Goal: Task Accomplishment & Management: Use online tool/utility

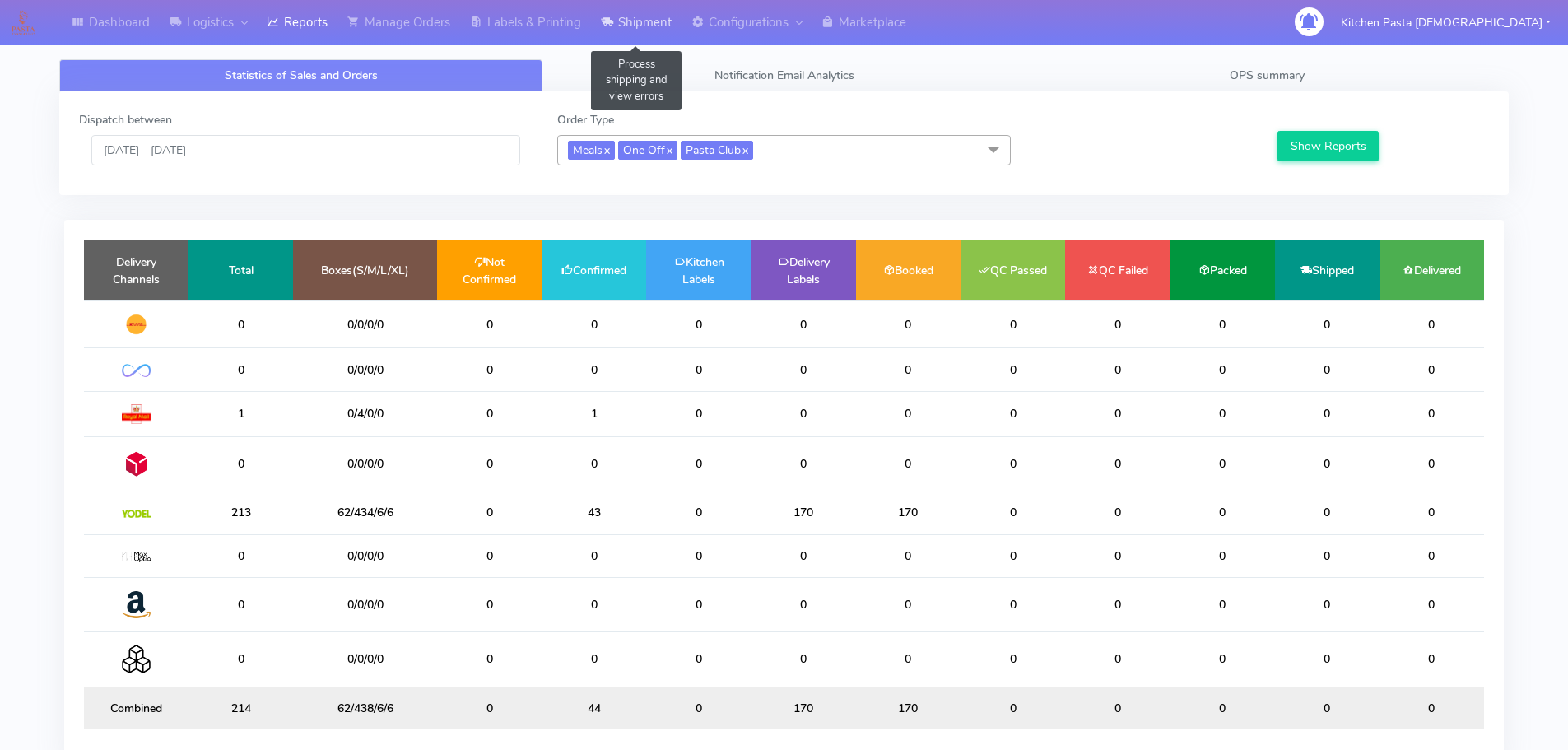
drag, startPoint x: 654, startPoint y: 21, endPoint x: 652, endPoint y: 36, distance: 15.1
click at [655, 21] on link "Shipment" at bounding box center [636, 23] width 90 height 46
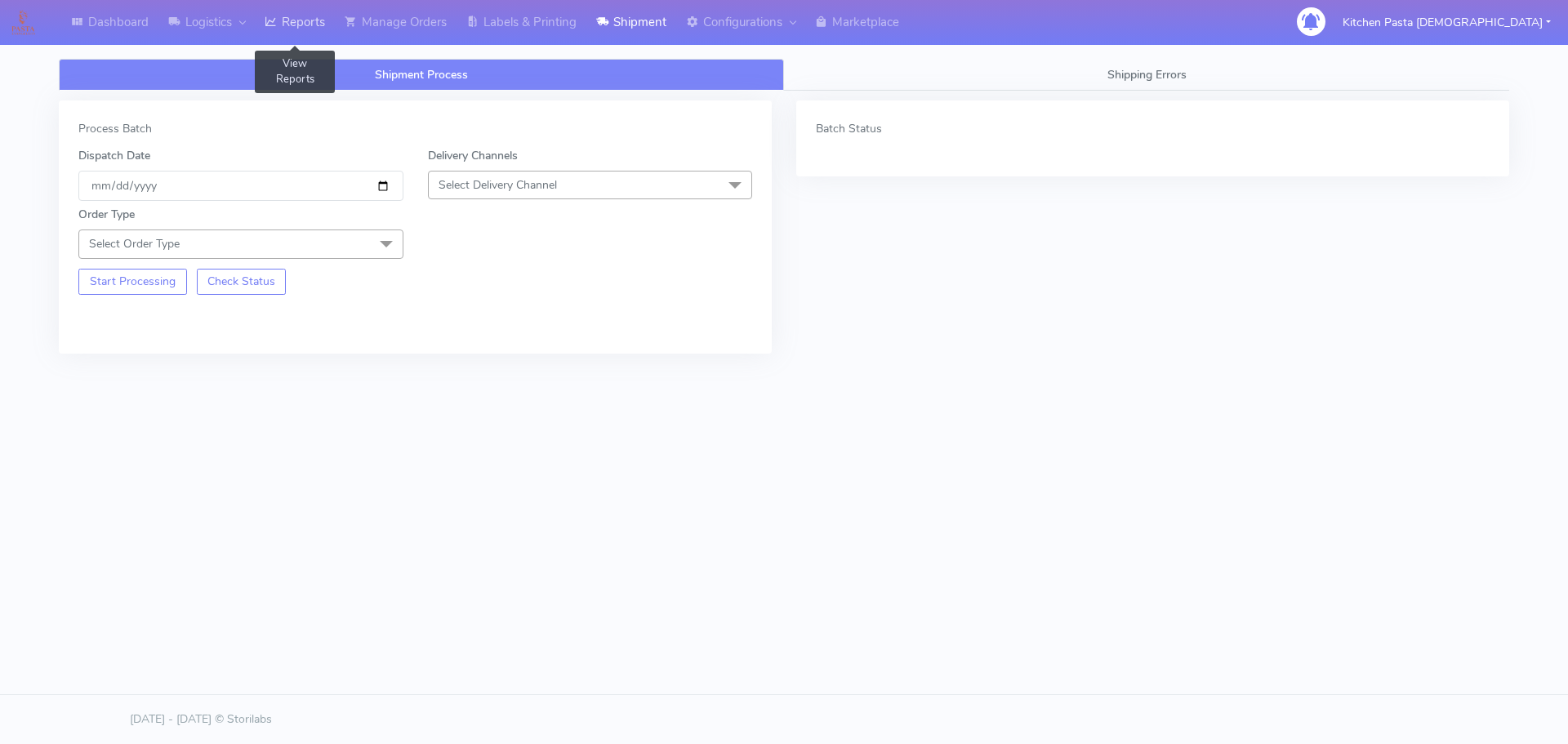
click at [271, 25] on icon at bounding box center [271, 22] width 13 height 16
click at [611, 183] on span "Select Delivery Channel" at bounding box center [590, 186] width 325 height 29
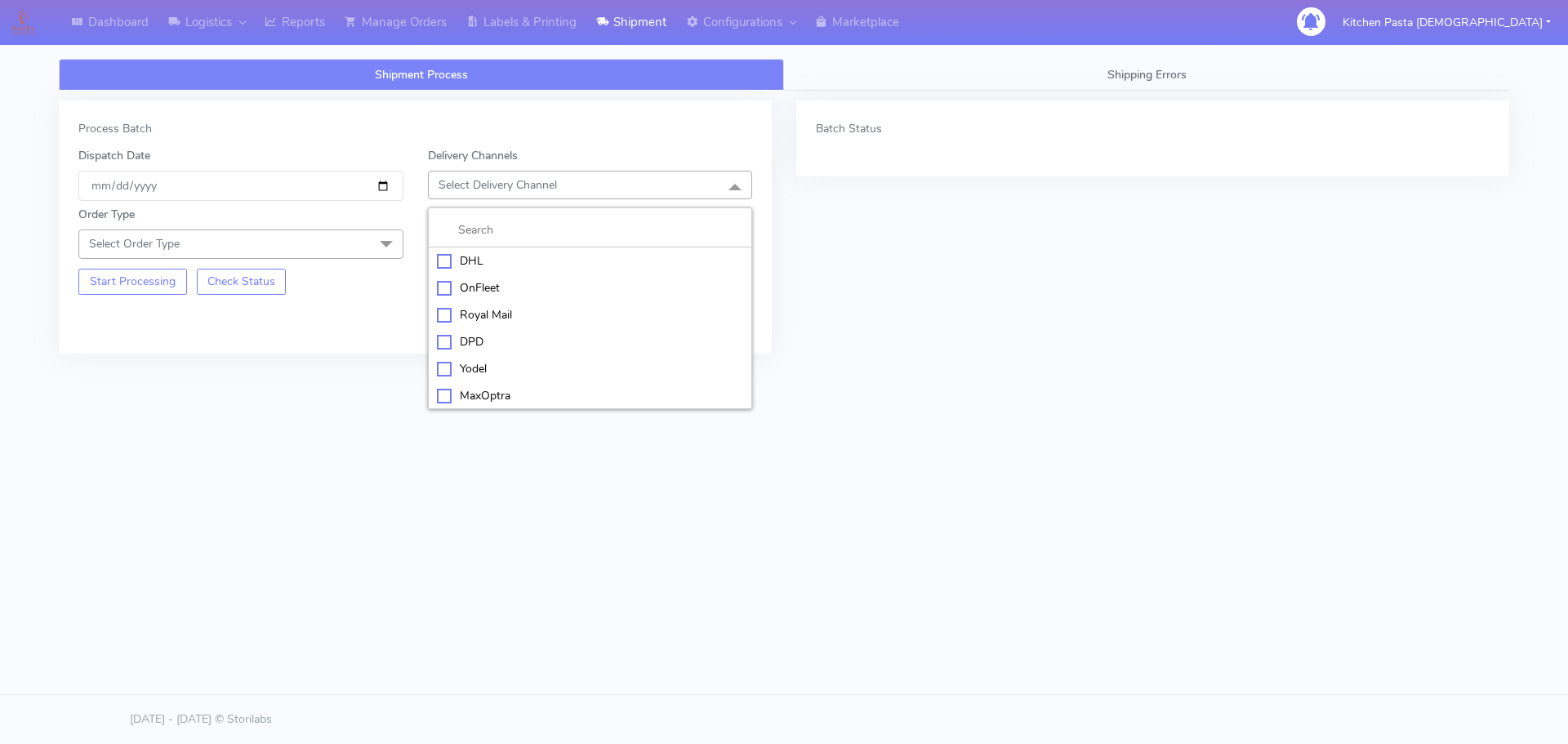
click at [495, 367] on div "Yodel" at bounding box center [590, 368] width 307 height 17
click at [297, 237] on span "Select Order Type" at bounding box center [241, 243] width 325 height 29
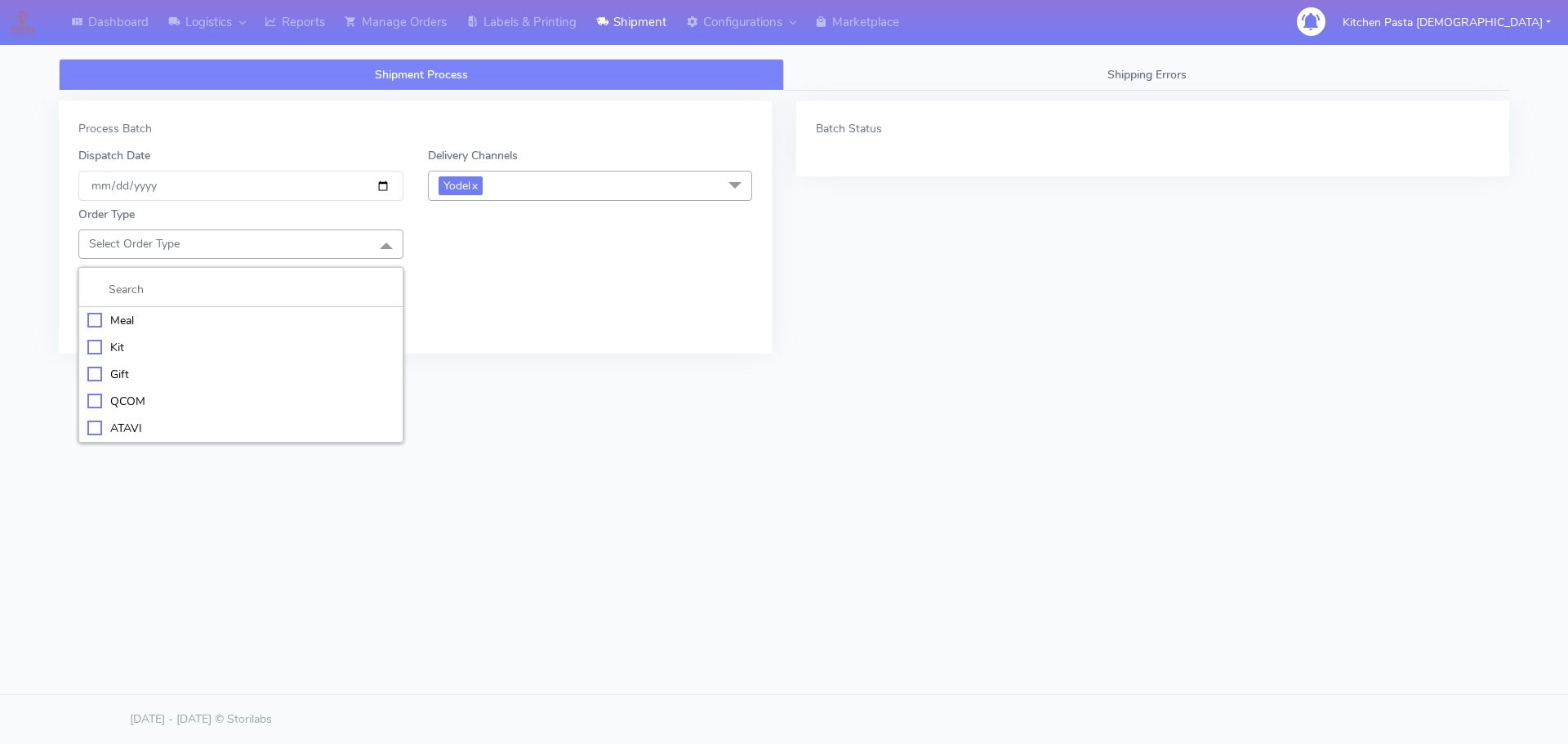
click at [244, 329] on div "Meal" at bounding box center [241, 320] width 307 height 17
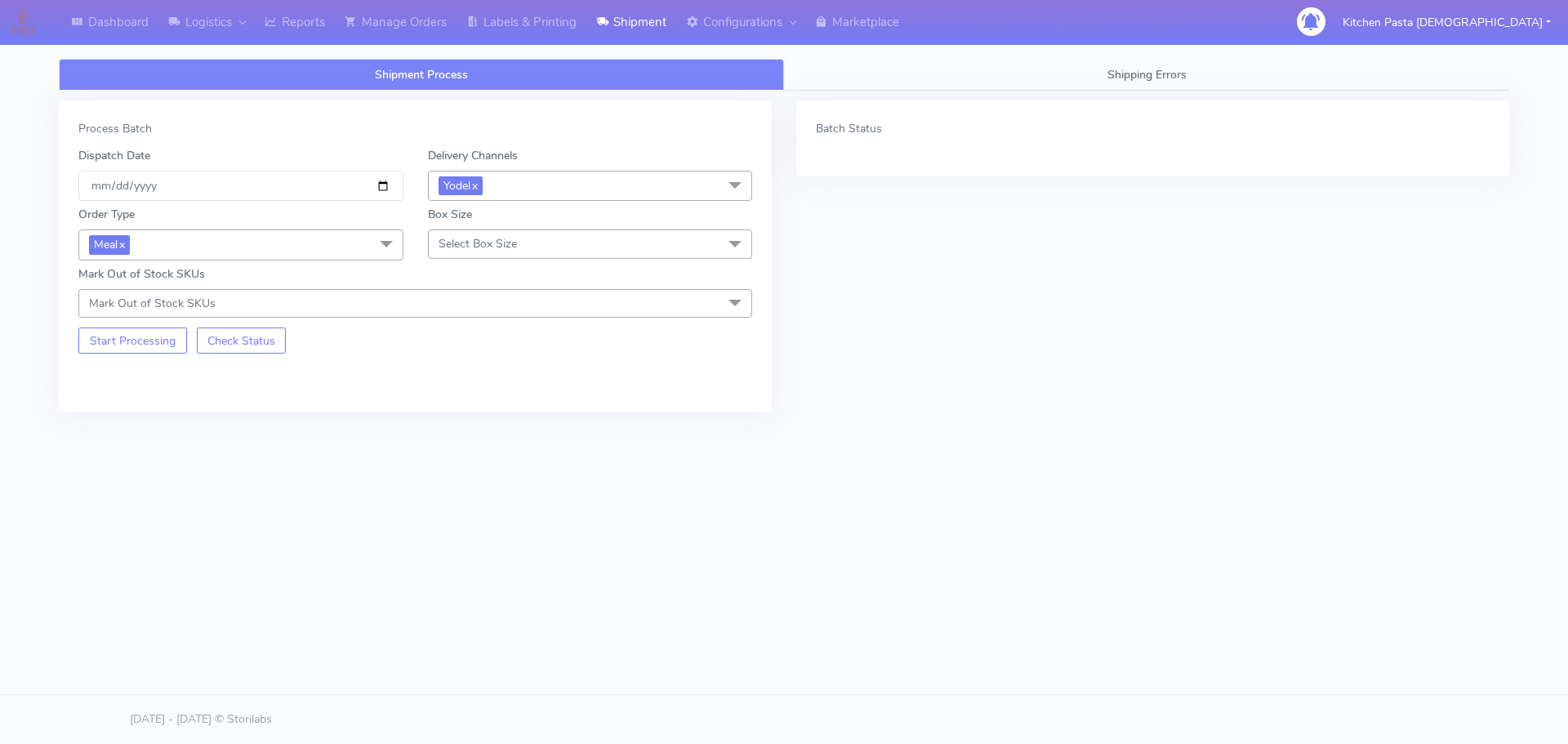
click at [514, 234] on span "Select Box Size" at bounding box center [590, 243] width 325 height 29
drag, startPoint x: 466, startPoint y: 434, endPoint x: 454, endPoint y: 434, distance: 12.0
click at [463, 434] on div "Mega" at bounding box center [590, 428] width 307 height 17
click at [147, 354] on button "Start Processing" at bounding box center [133, 340] width 109 height 26
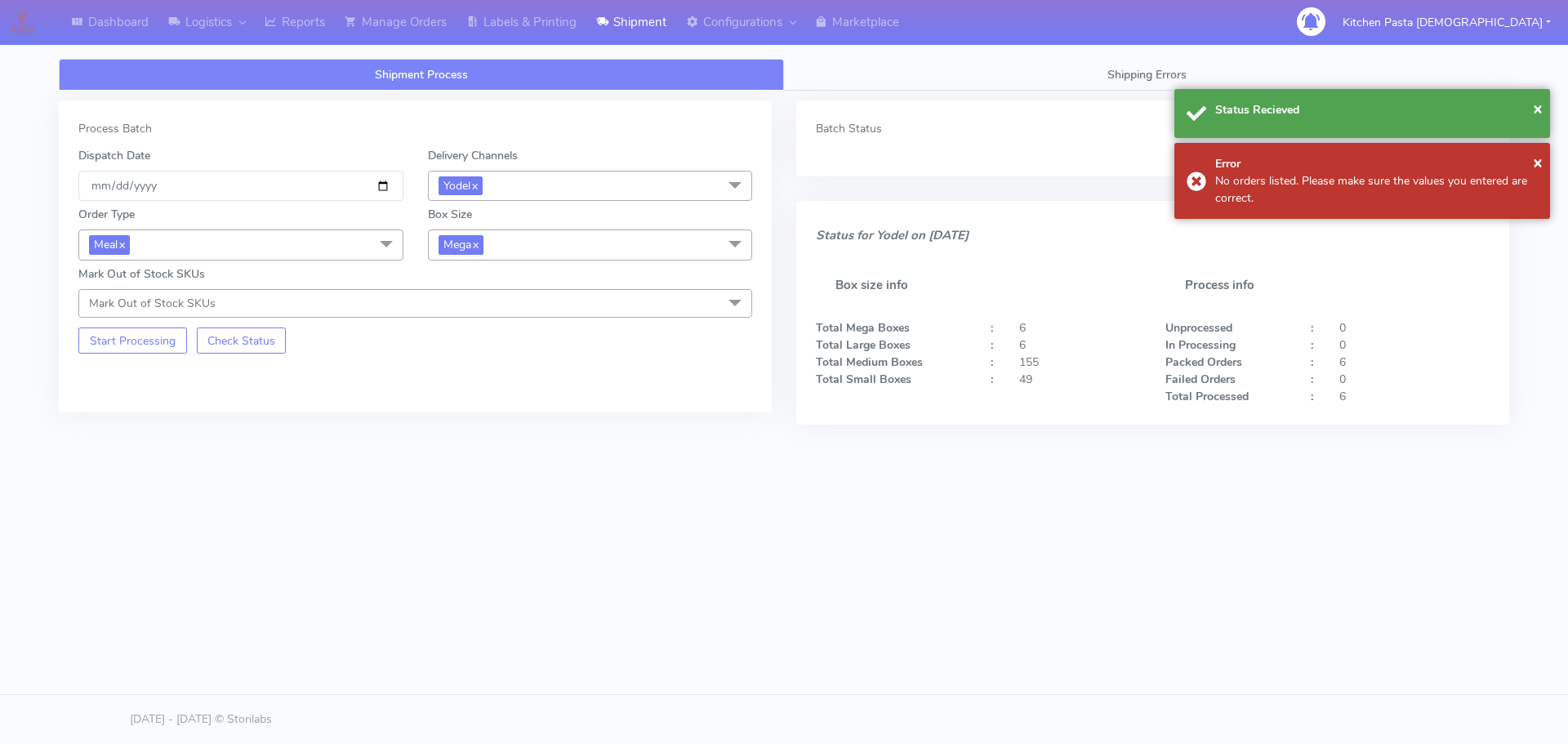
click at [463, 229] on div "Box Size Mega x Small Small-PR-1 Medium Large Mega" at bounding box center [590, 233] width 349 height 54
click at [497, 251] on span "Mega x" at bounding box center [590, 243] width 325 height 30
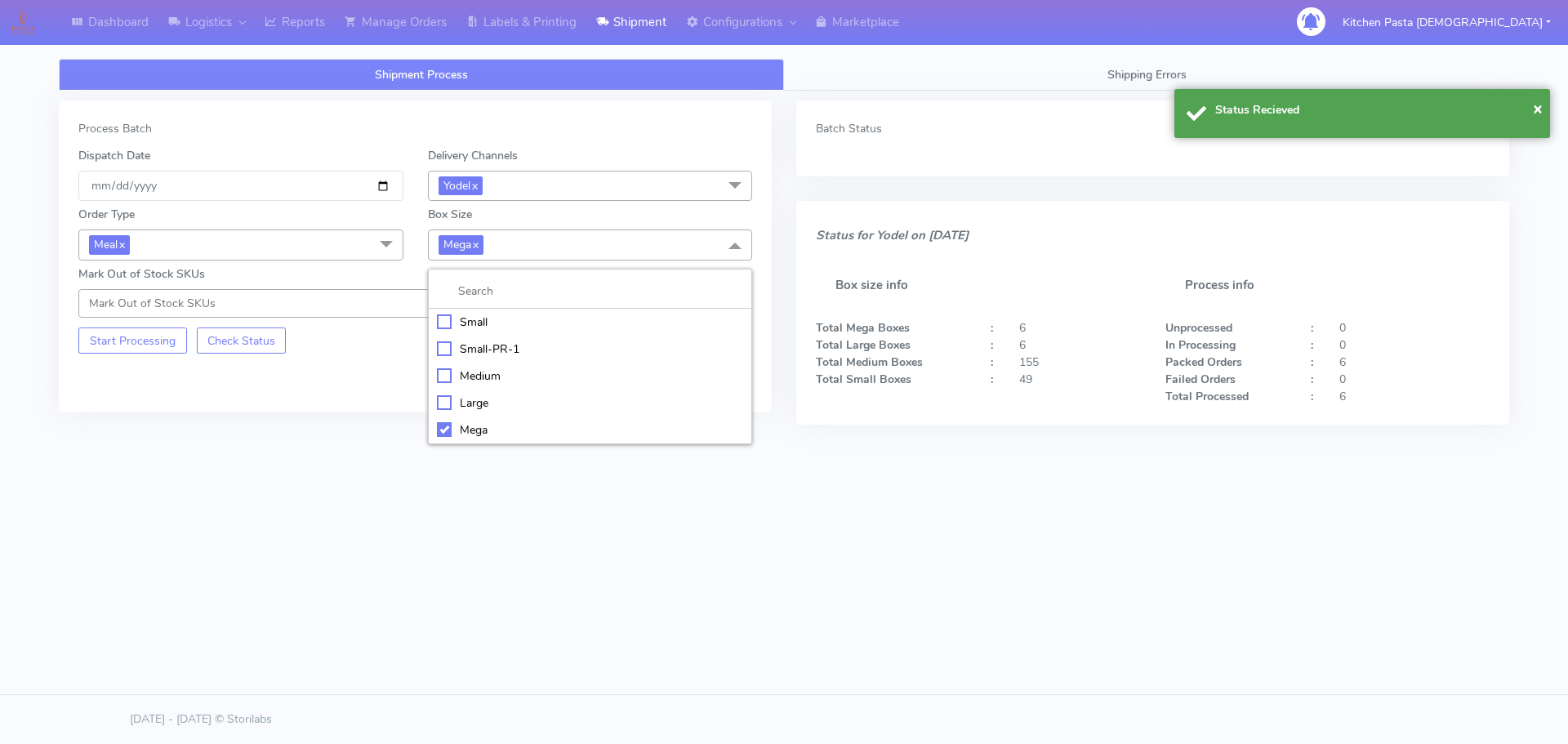
drag, startPoint x: 481, startPoint y: 398, endPoint x: 186, endPoint y: 379, distance: 295.6
click at [480, 398] on div "Large" at bounding box center [590, 403] width 307 height 17
checkbox input "true"
checkbox input "false"
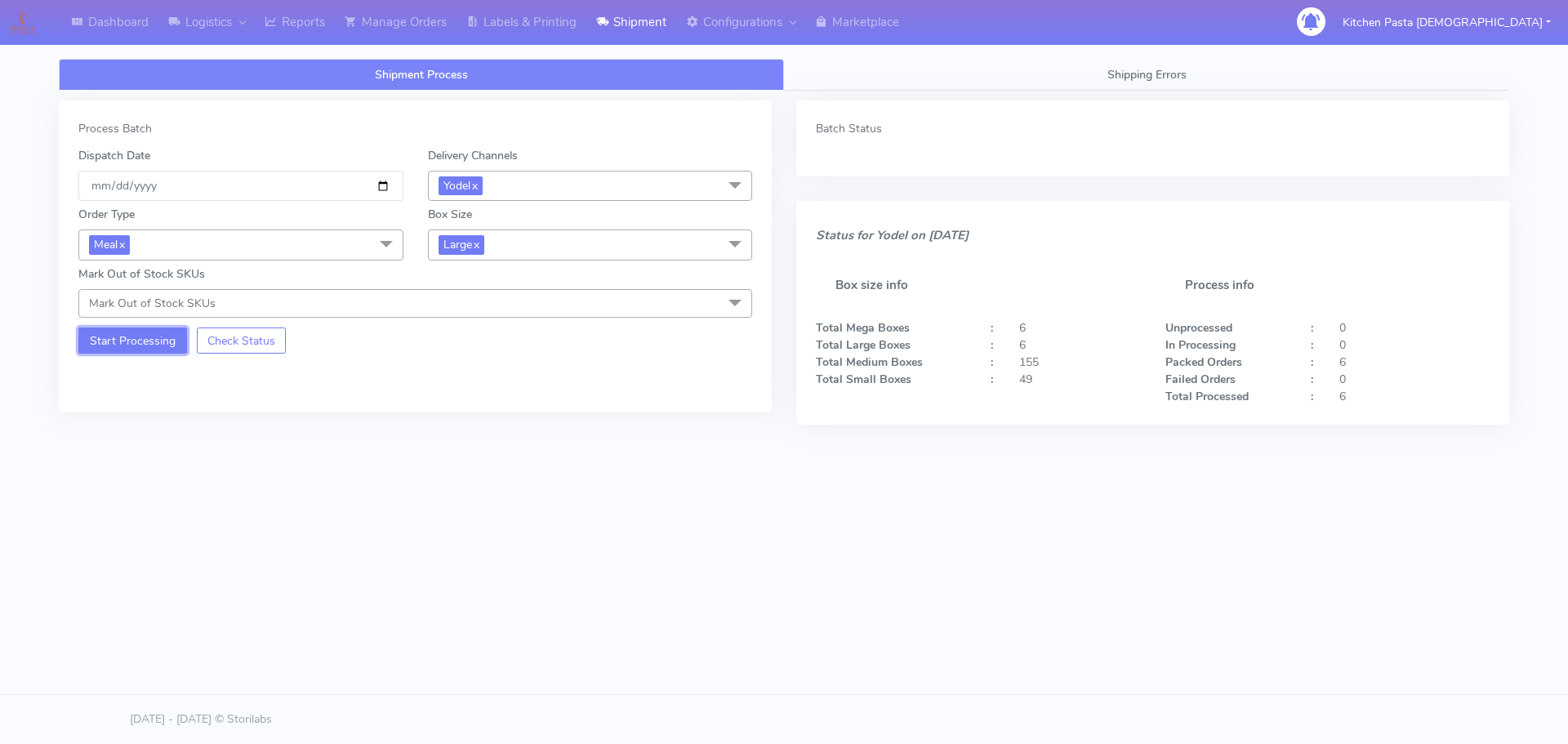
click at [120, 346] on button "Start Processing" at bounding box center [133, 340] width 109 height 26
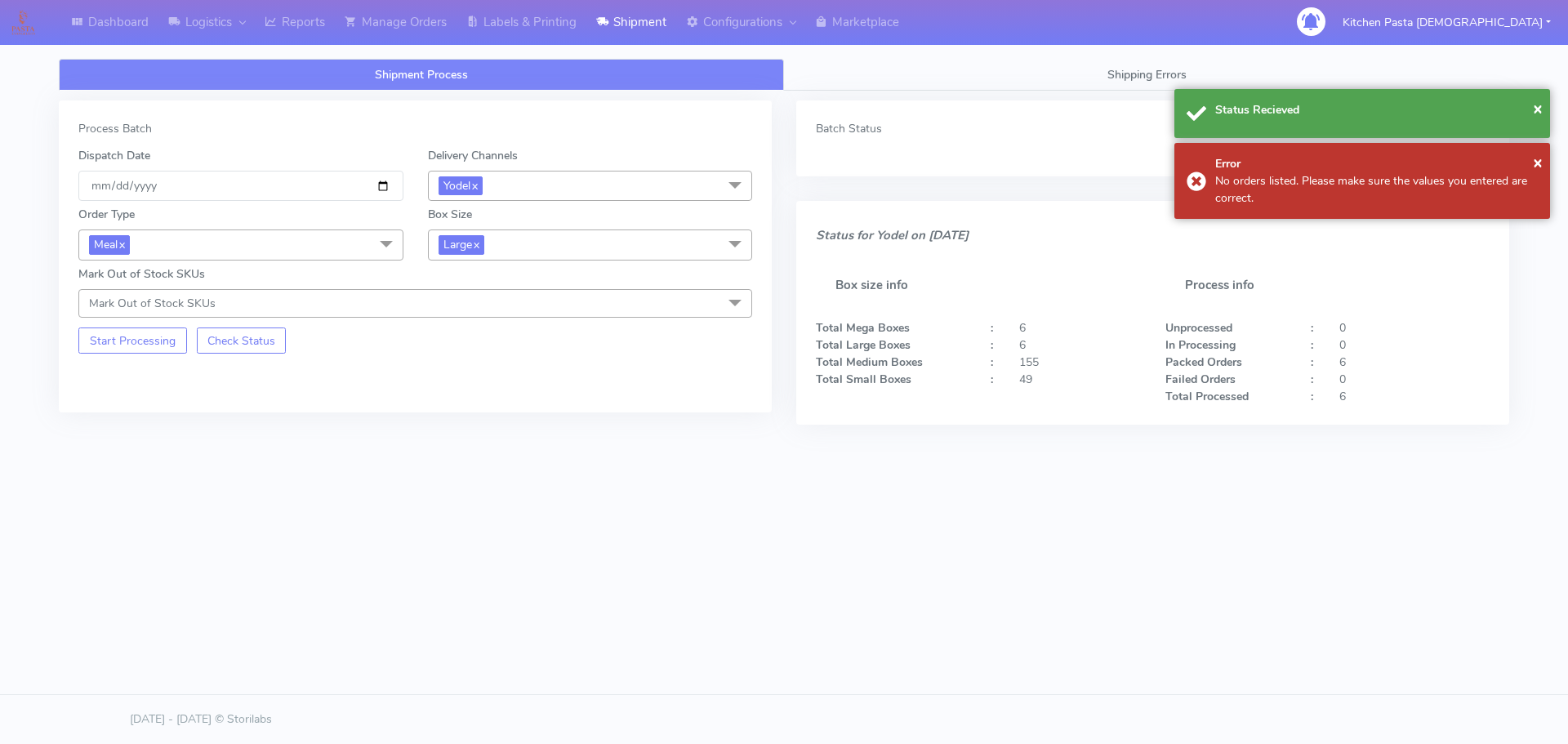
click at [500, 229] on span "Large x" at bounding box center [590, 243] width 325 height 30
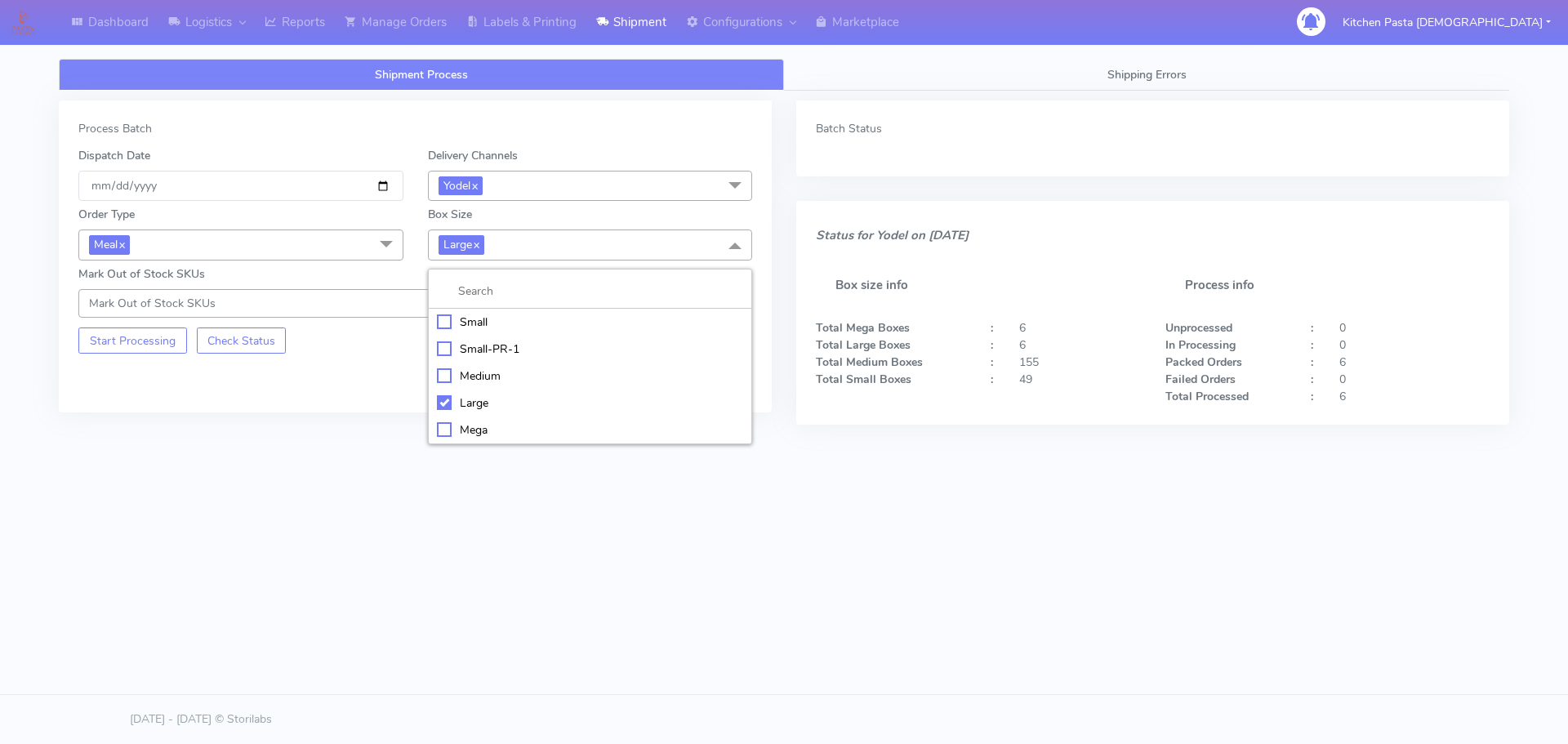
click at [501, 371] on div "Medium" at bounding box center [590, 376] width 307 height 17
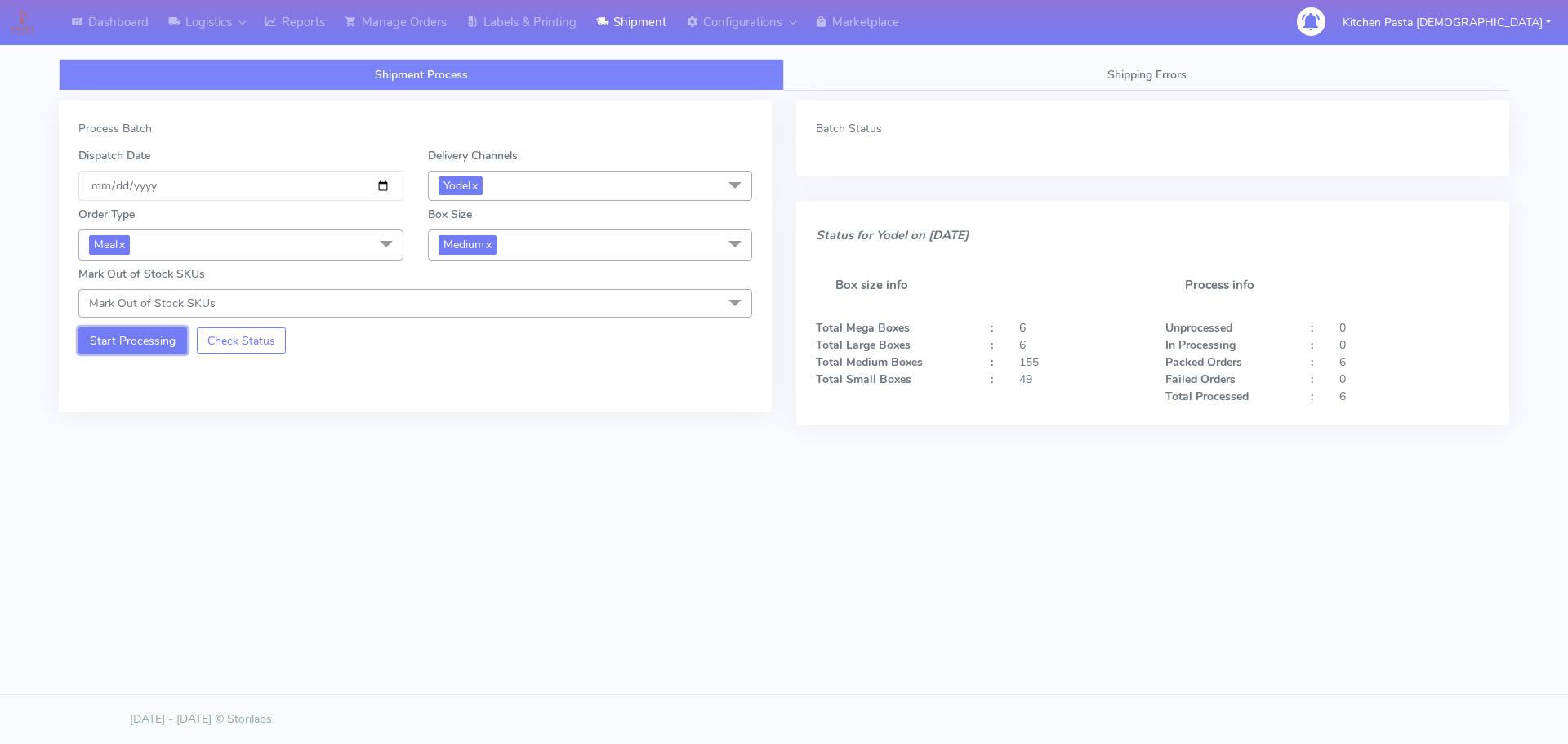
click at [126, 353] on button "Start Processing" at bounding box center [133, 340] width 109 height 26
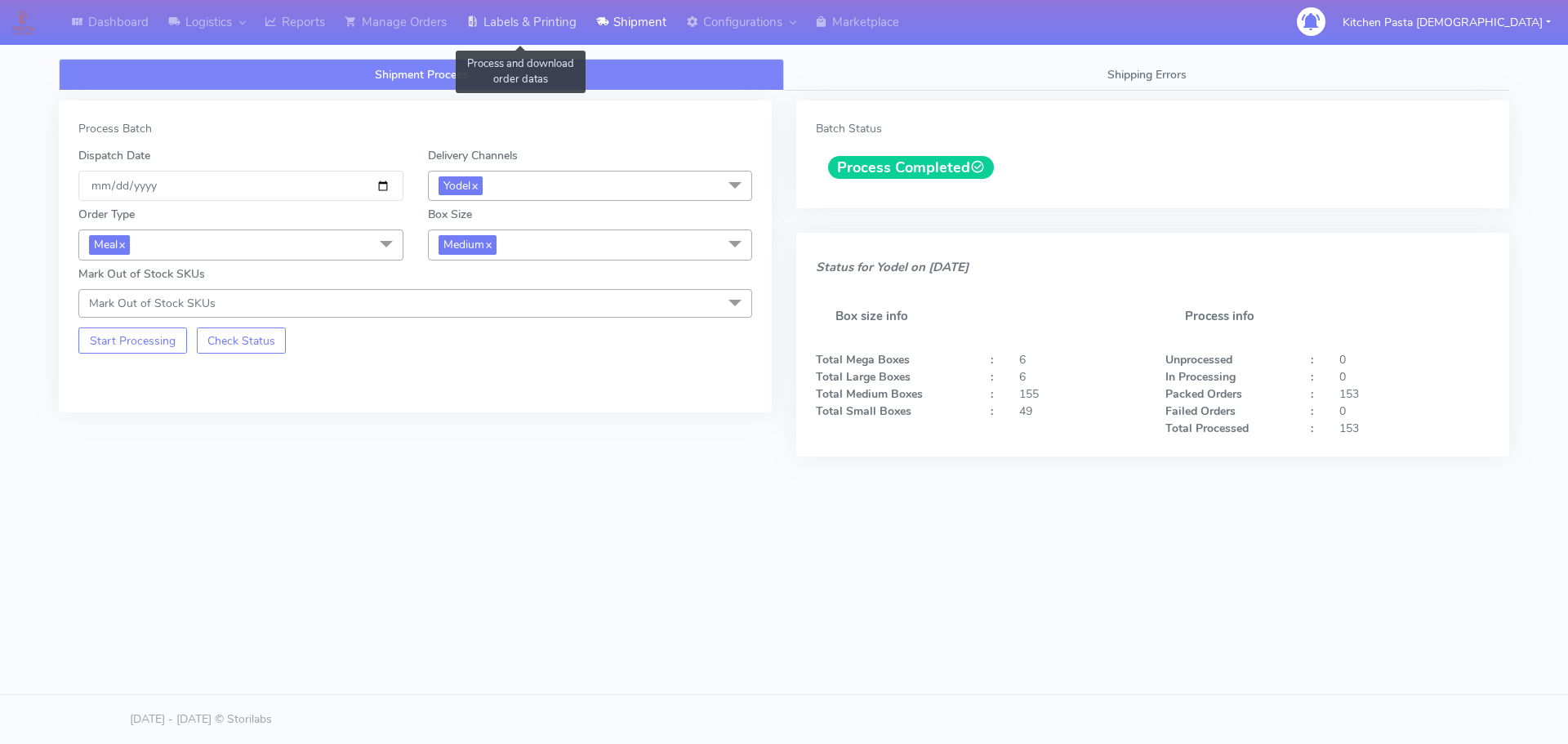
click at [545, 33] on link "Labels & Printing" at bounding box center [521, 23] width 129 height 45
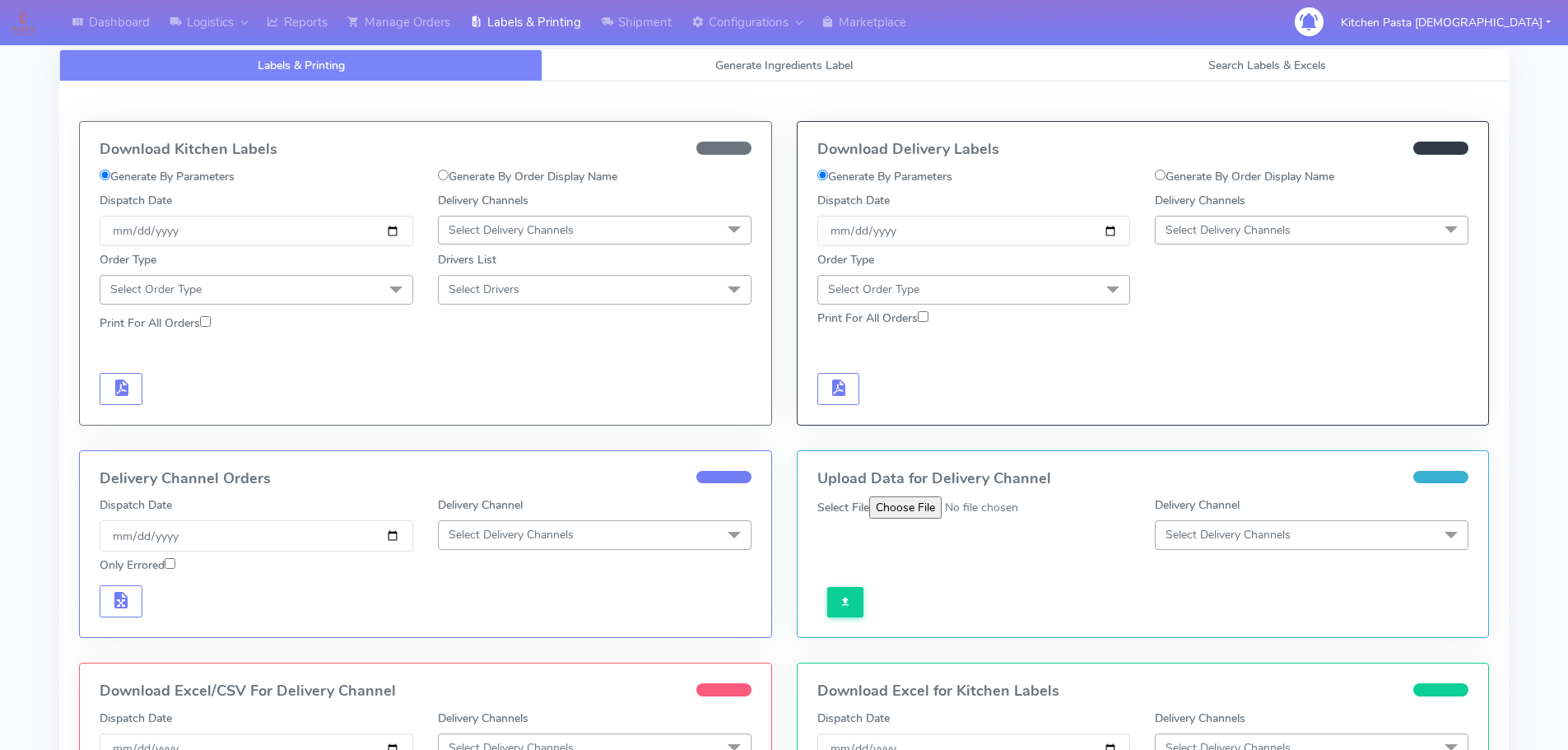
click at [1267, 245] on span "Select Delivery Channels" at bounding box center [1312, 230] width 314 height 29
click at [1216, 416] on div "Yodel" at bounding box center [1312, 415] width 296 height 17
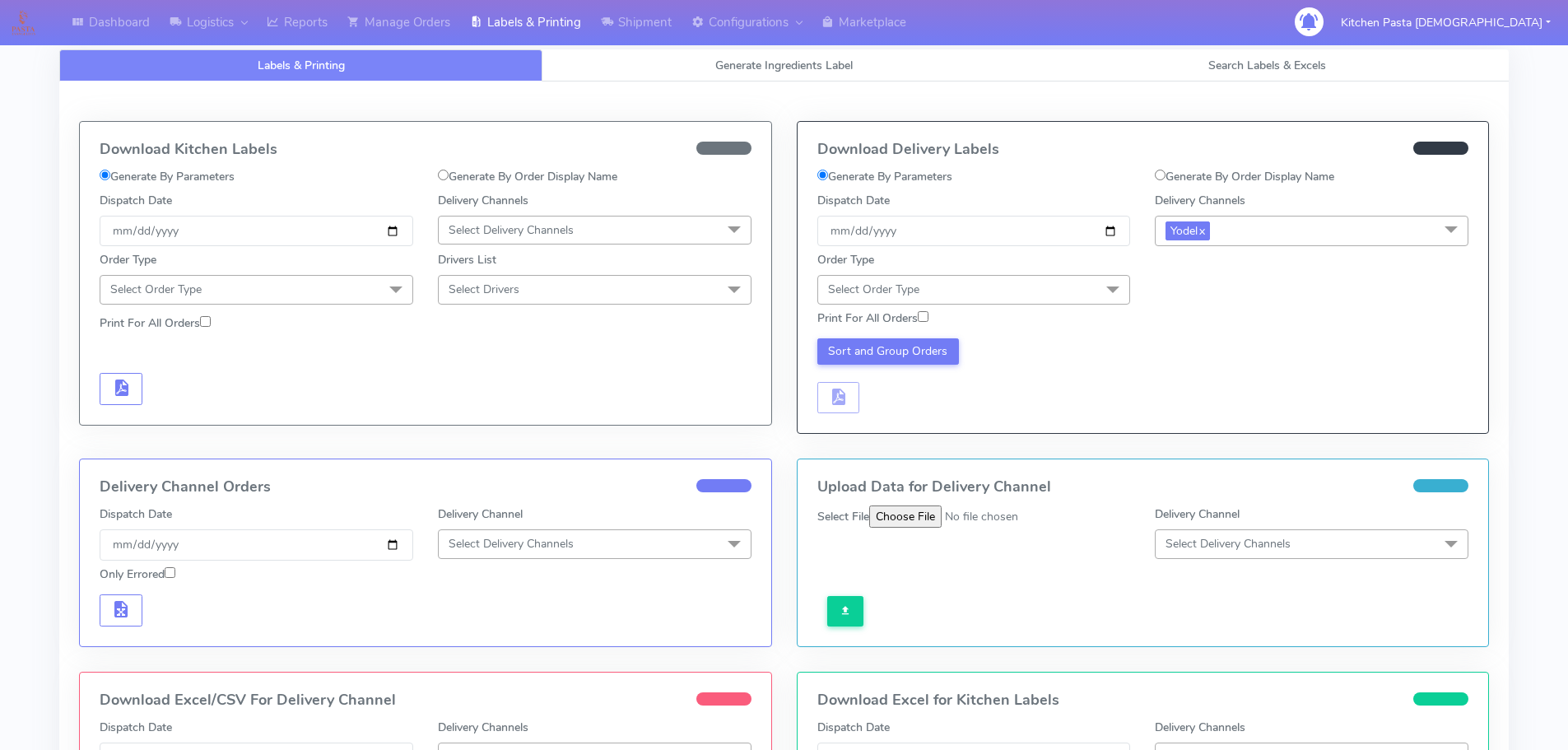
click at [1040, 298] on span "Select Order Type" at bounding box center [975, 289] width 314 height 29
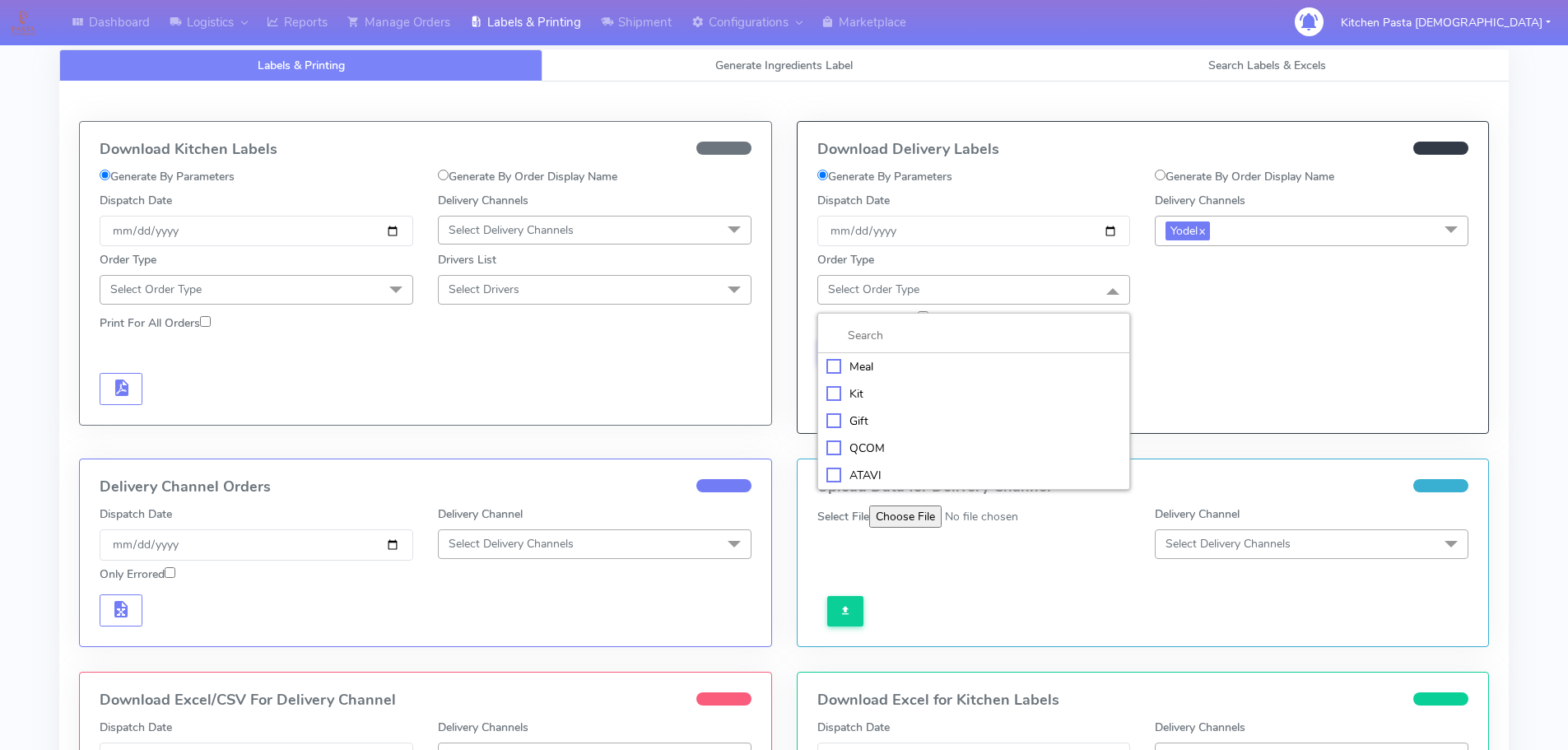
click at [949, 360] on div "Meal" at bounding box center [975, 366] width 296 height 17
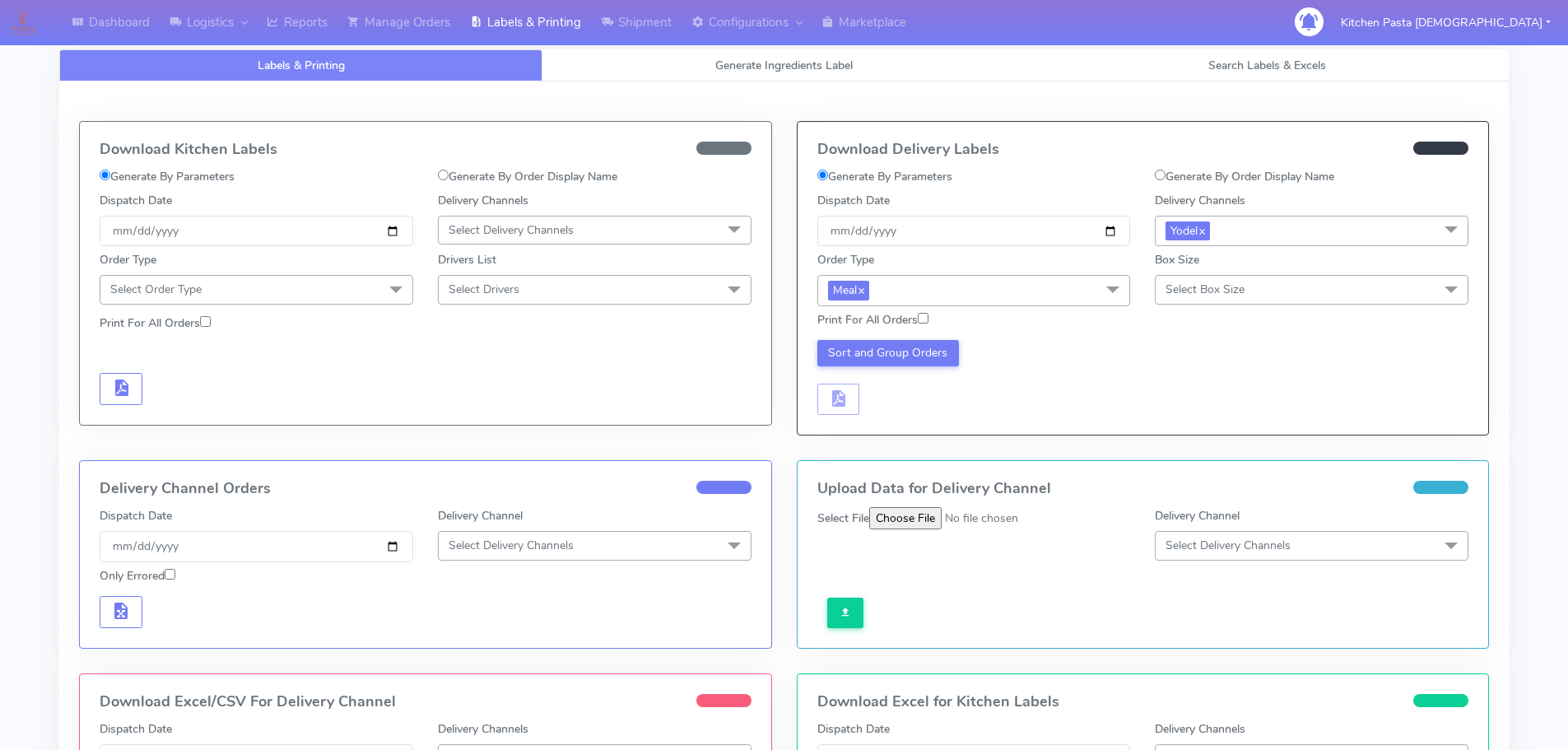
click at [1280, 298] on span "Select Box Size" at bounding box center [1312, 289] width 314 height 29
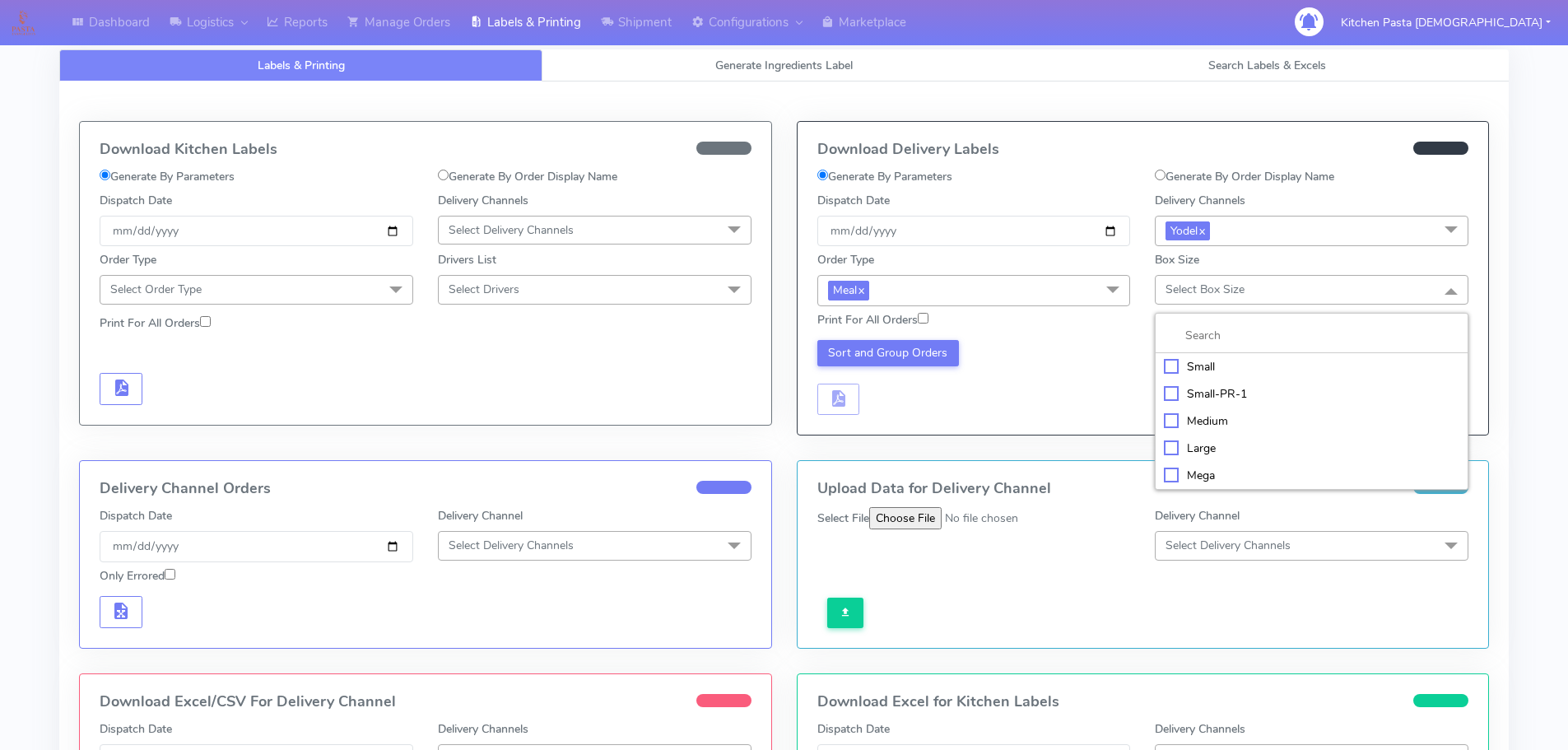
click at [1204, 419] on div "Medium" at bounding box center [1312, 421] width 296 height 17
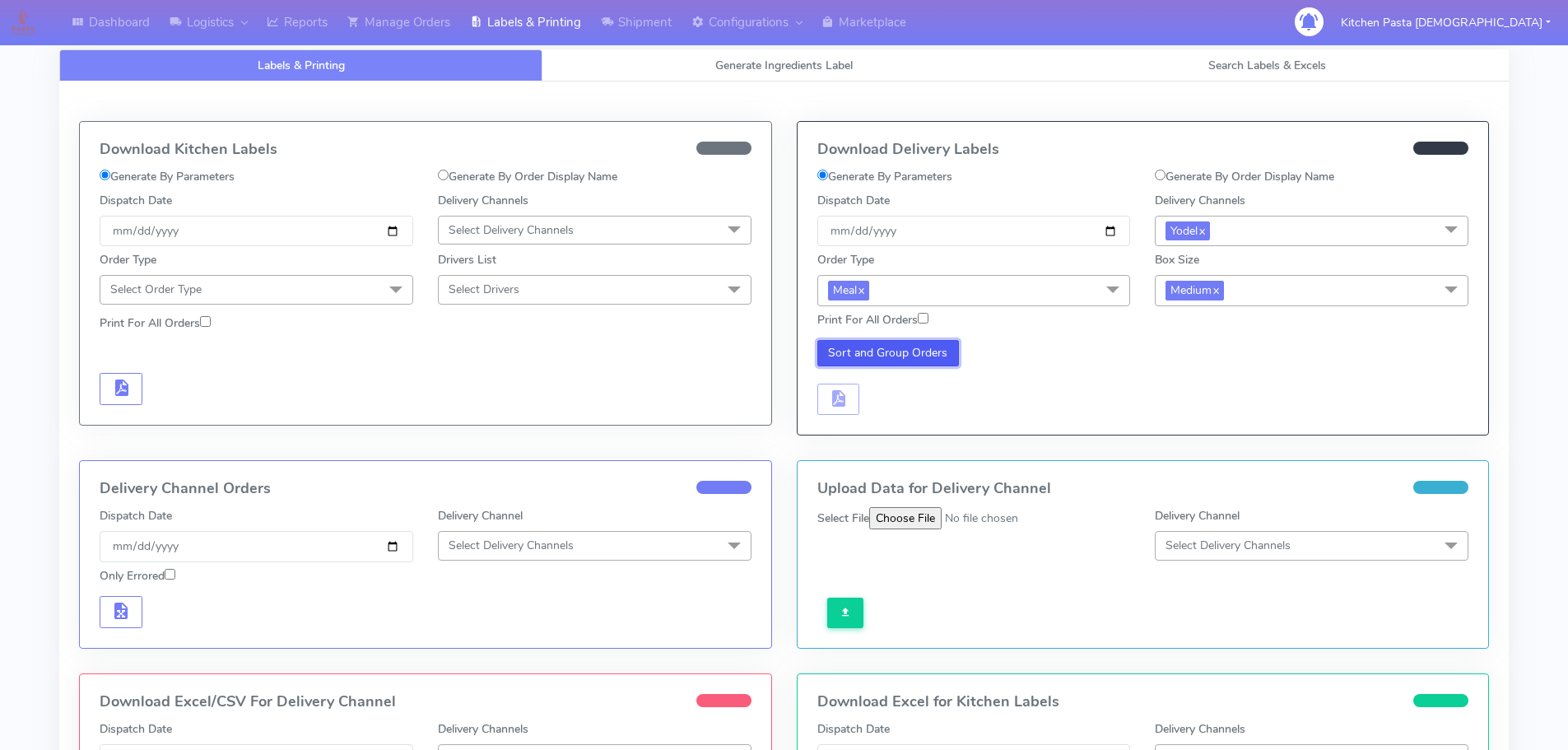
click at [889, 357] on button "Sort and Group Orders" at bounding box center [889, 353] width 142 height 26
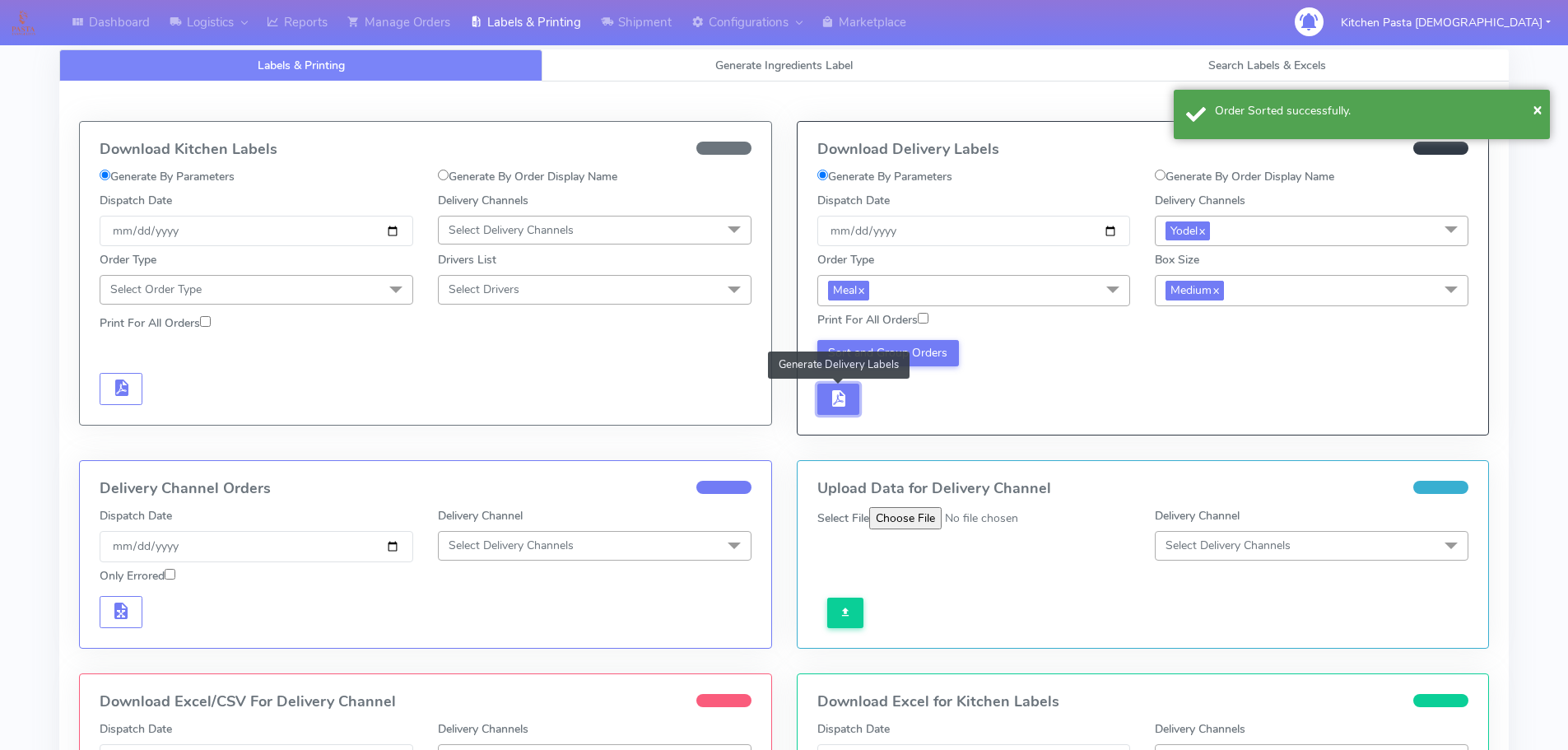
click at [842, 404] on span "button" at bounding box center [839, 401] width 20 height 16
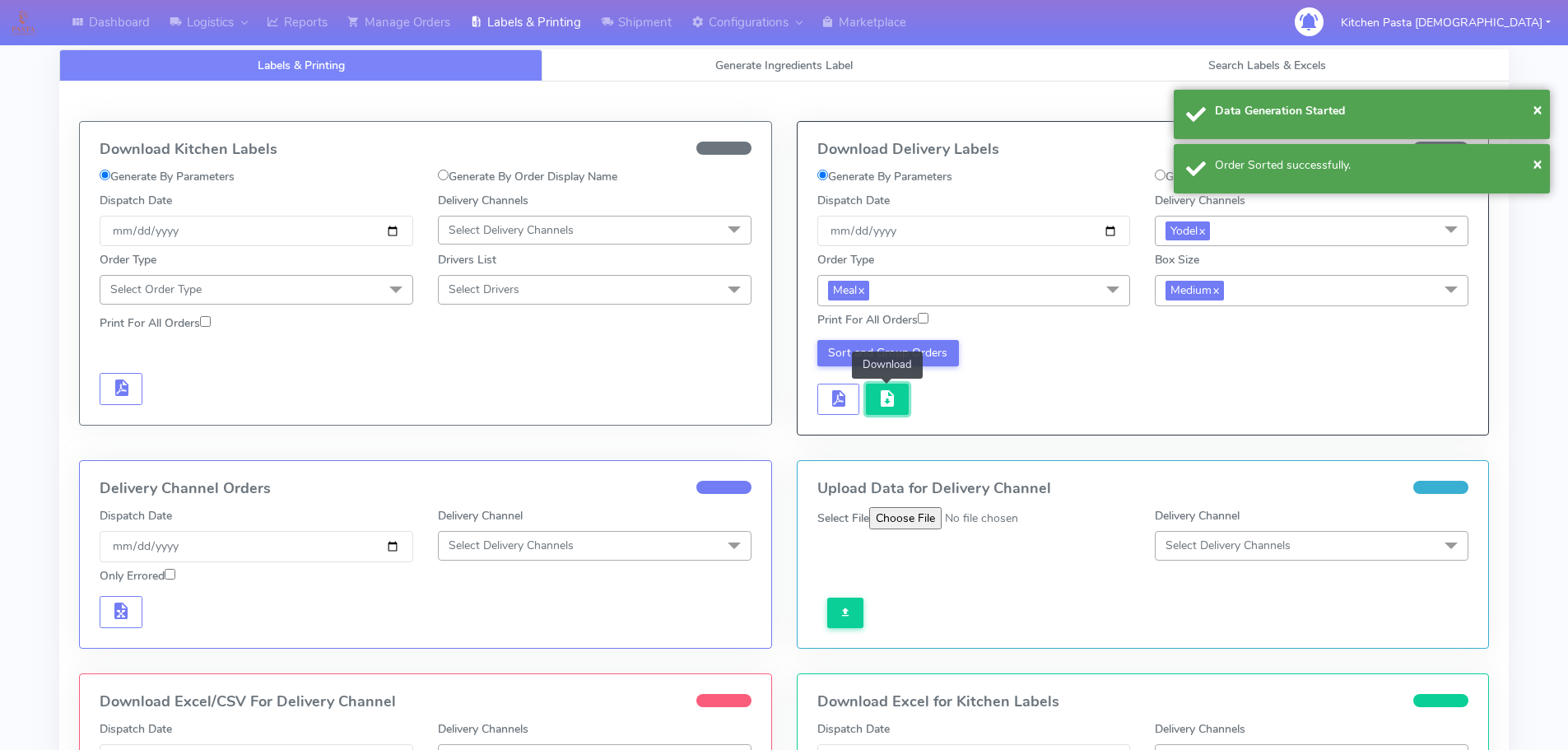
click at [872, 402] on button "button" at bounding box center [887, 399] width 43 height 32
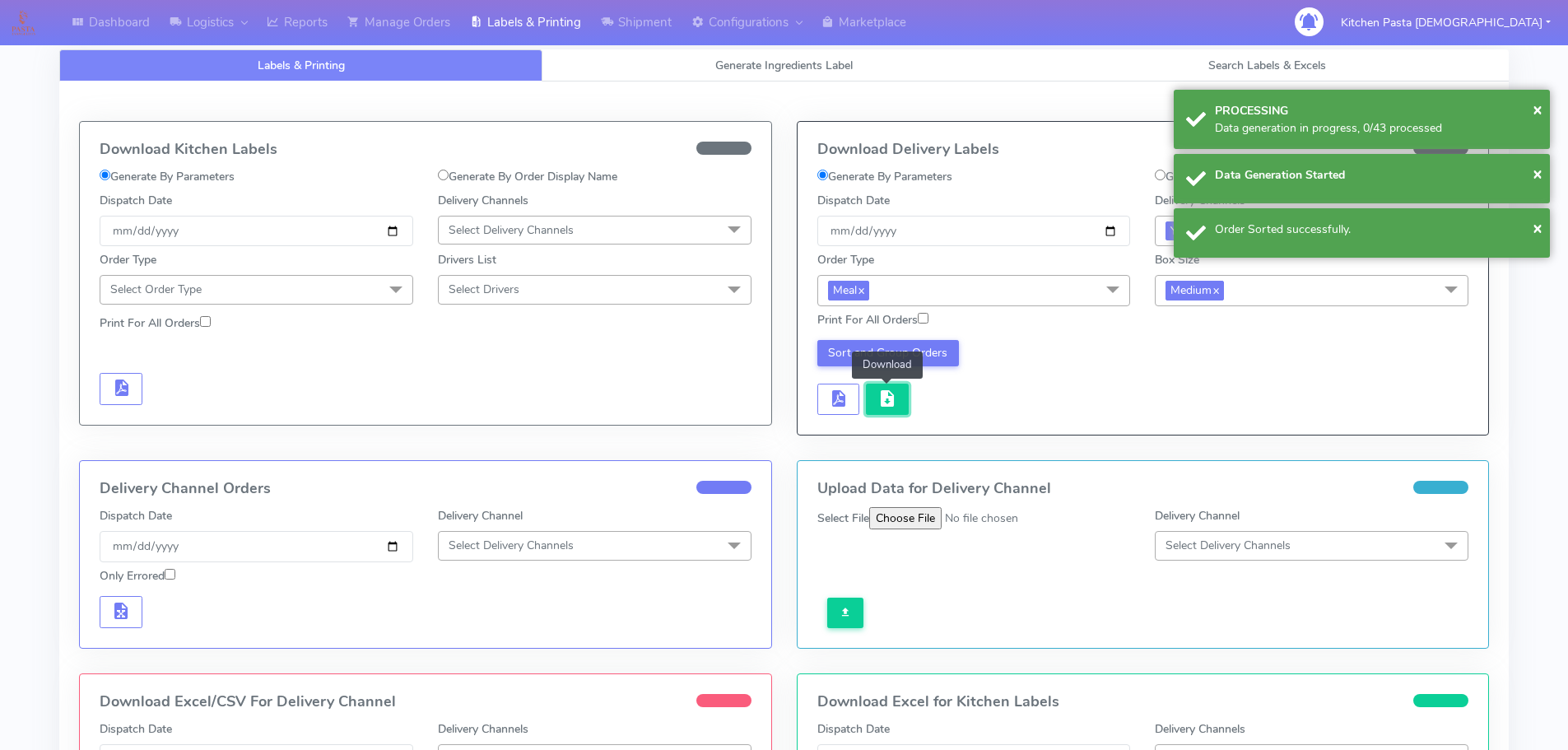
click at [901, 408] on button "button" at bounding box center [887, 399] width 43 height 32
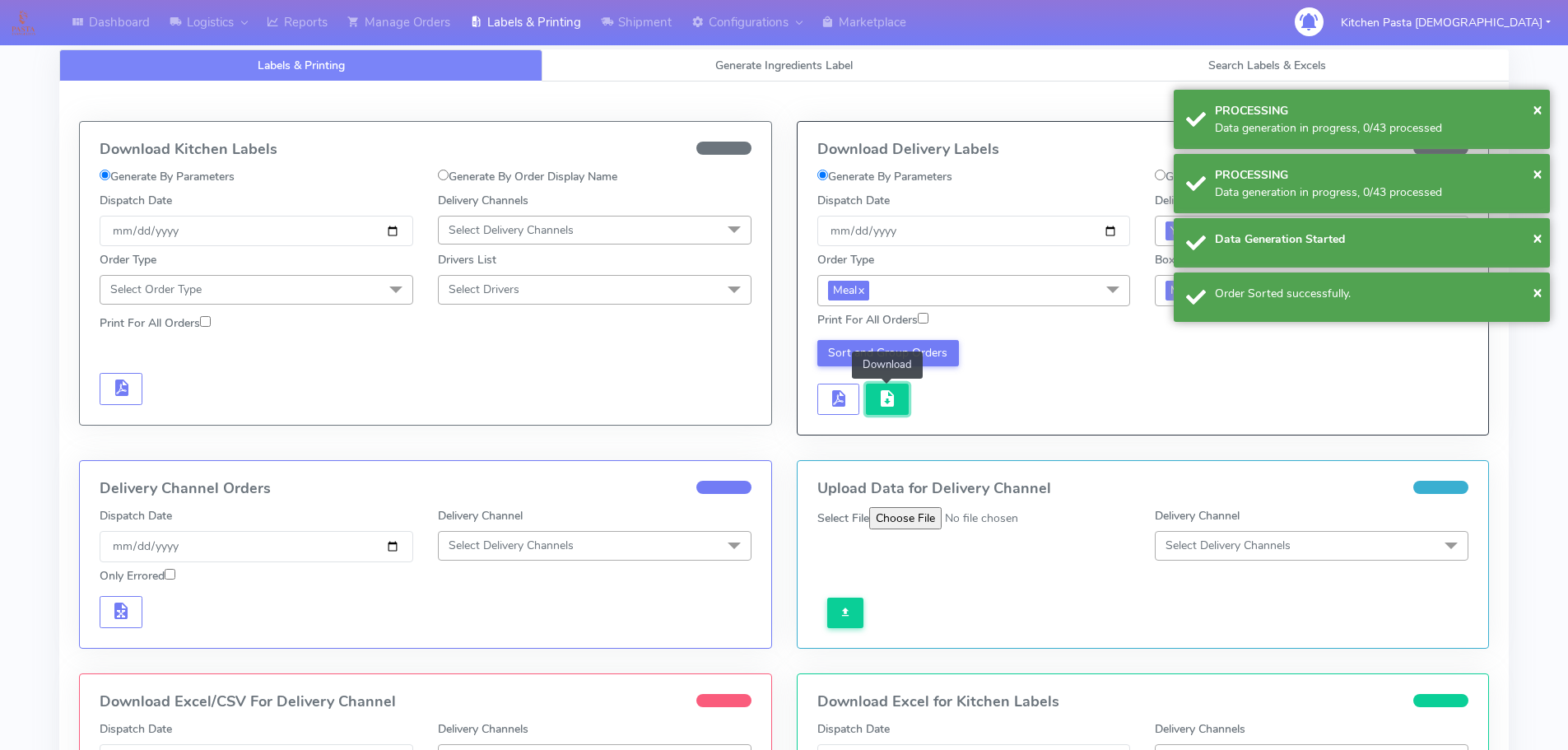
click at [887, 401] on span "button" at bounding box center [888, 401] width 20 height 16
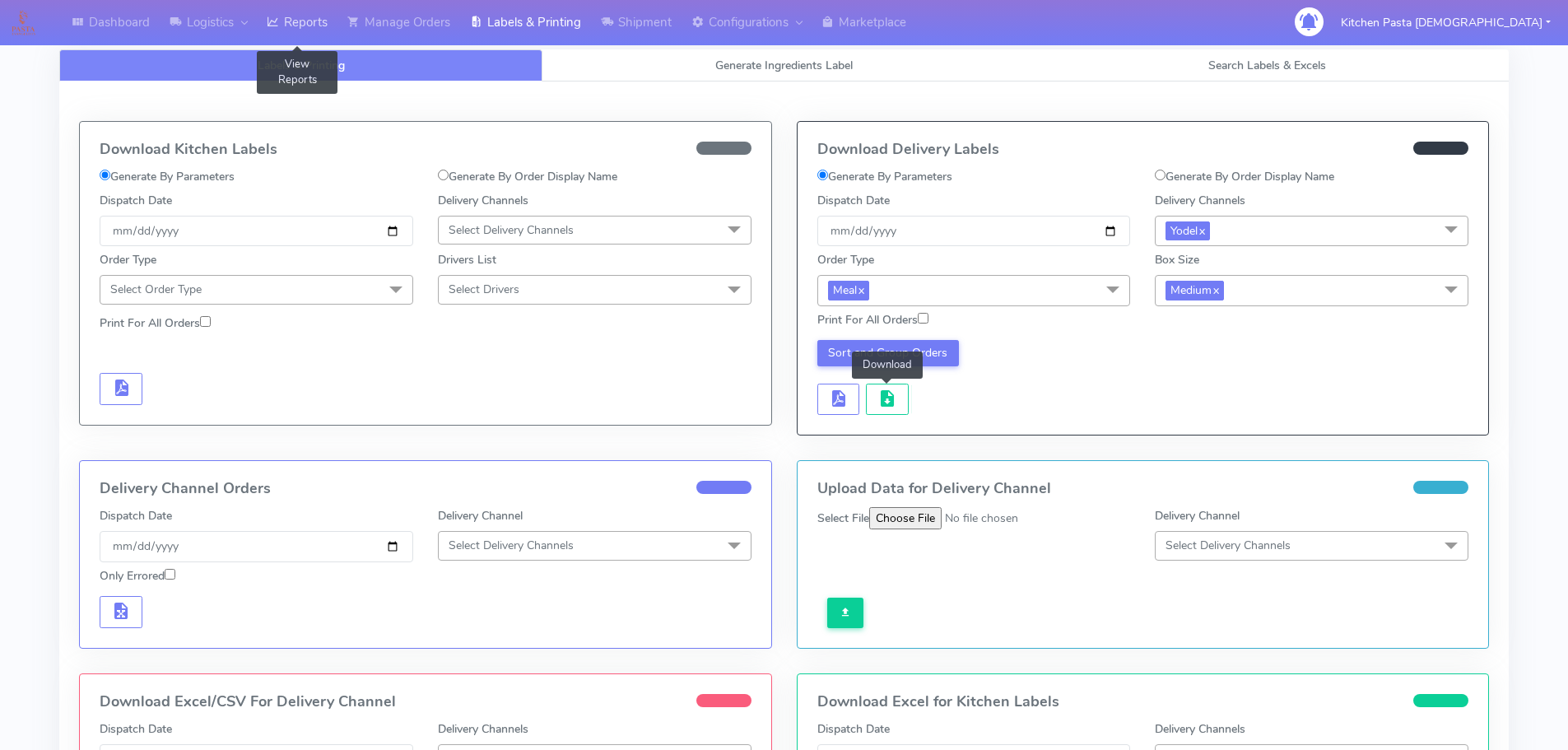
click at [282, 13] on link "Reports" at bounding box center [297, 23] width 80 height 46
